Goal: Task Accomplishment & Management: Manage account settings

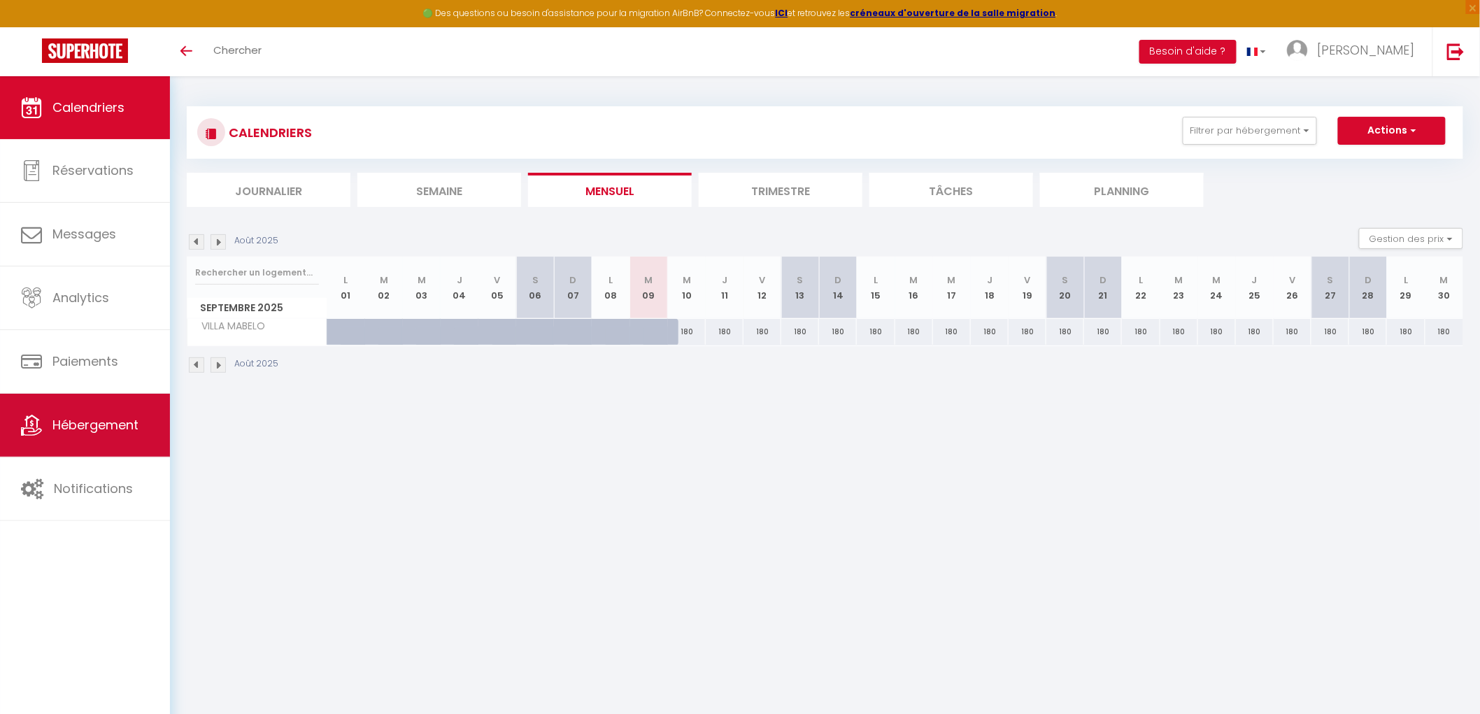
click at [80, 434] on span "Hébergement" at bounding box center [95, 424] width 86 height 17
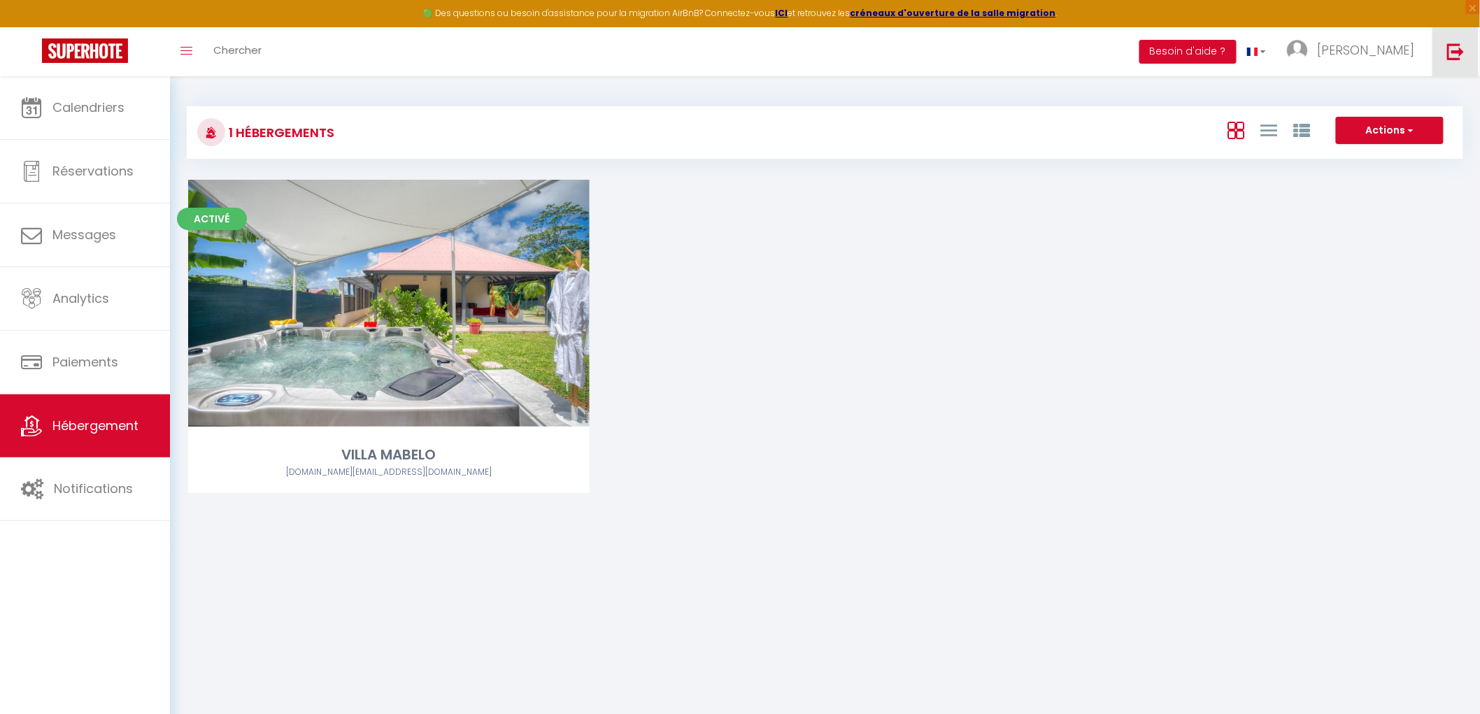
click at [1452, 50] on img at bounding box center [1455, 51] width 17 height 17
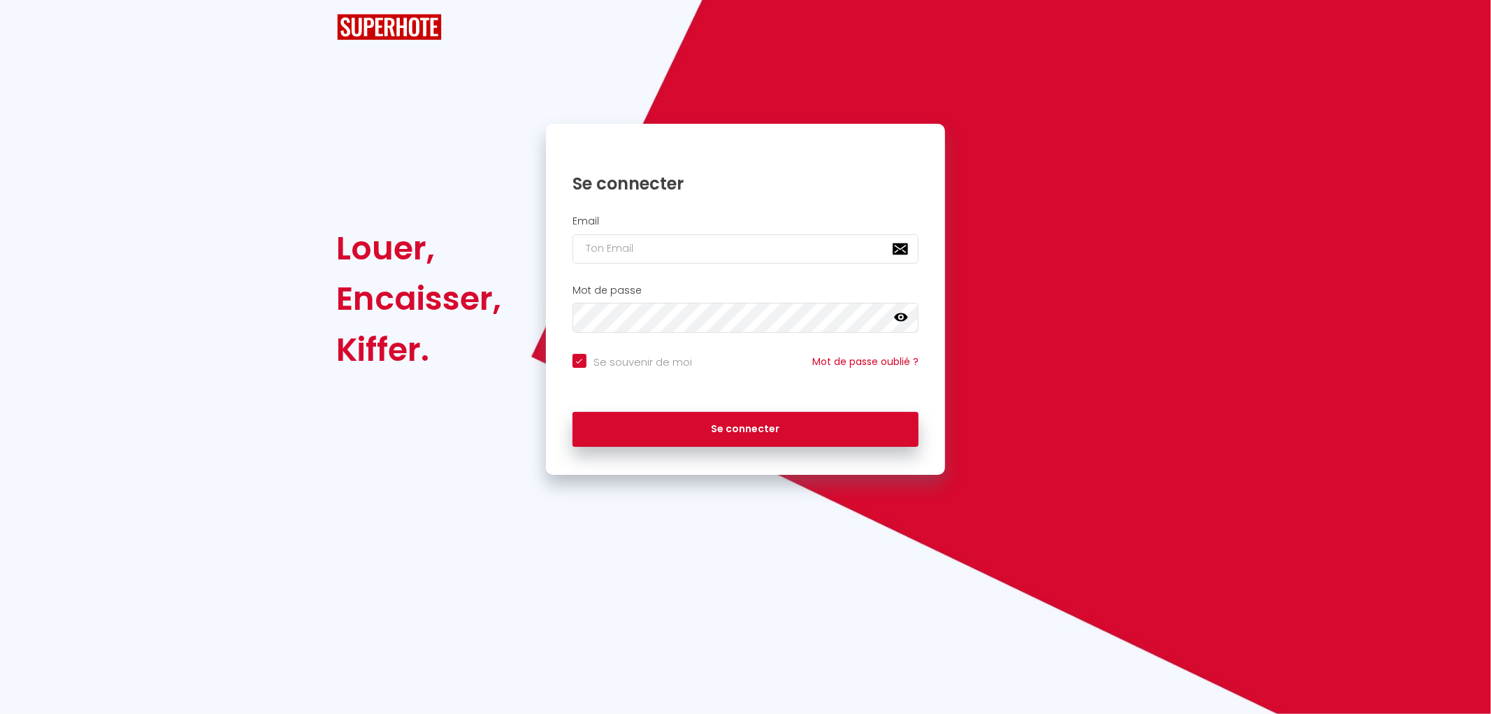
checkbox input "true"
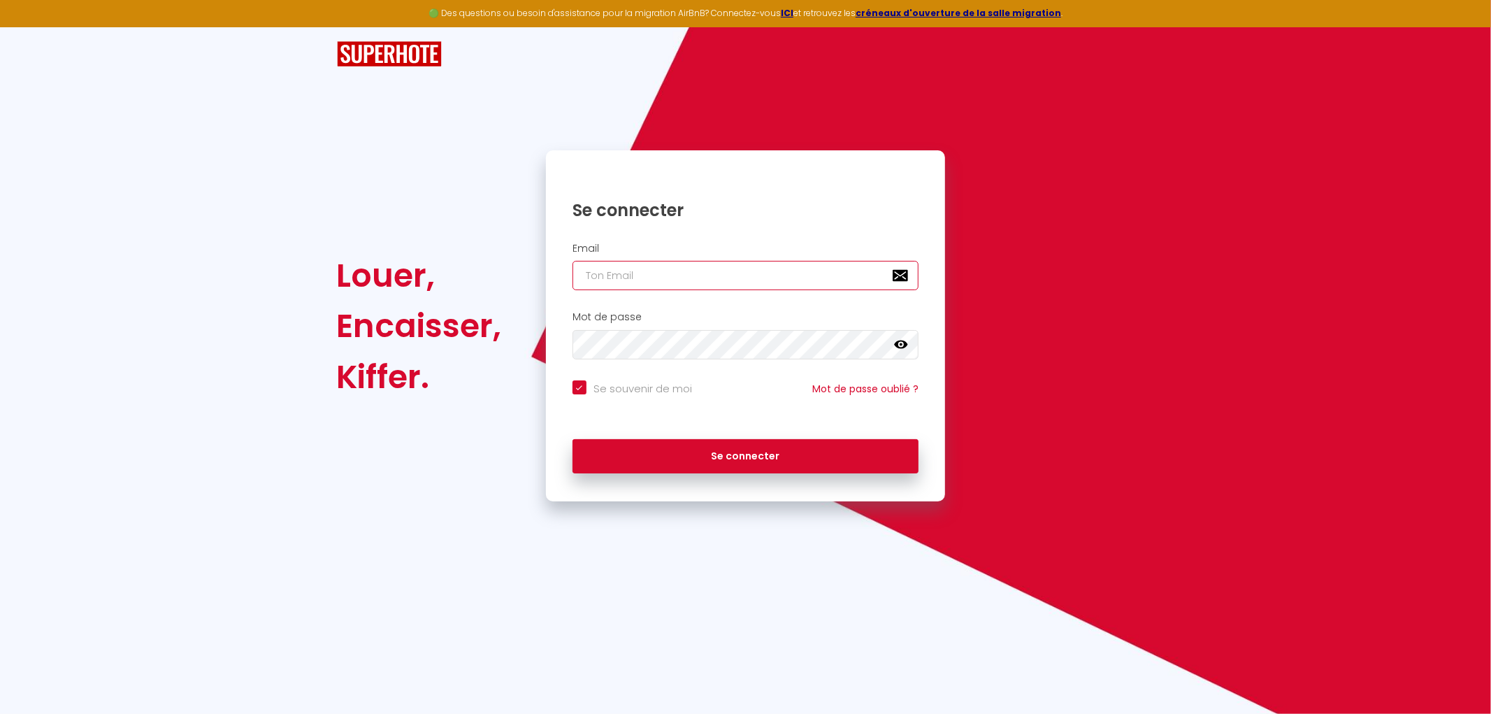
type input "[DOMAIN_NAME][EMAIL_ADDRESS][DOMAIN_NAME]"
checkbox input "true"
click at [902, 345] on icon at bounding box center [901, 345] width 14 height 8
